Goal: Check status: Check status

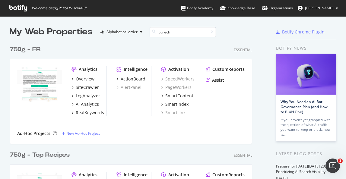
scroll to position [110, 243]
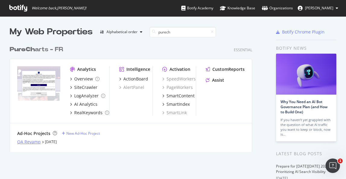
type input "purech"
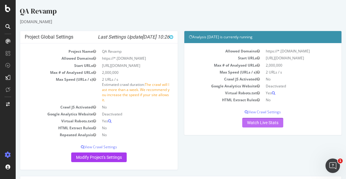
click at [249, 128] on link "Watch Live Stats" at bounding box center [262, 123] width 41 height 10
